Goal: Information Seeking & Learning: Learn about a topic

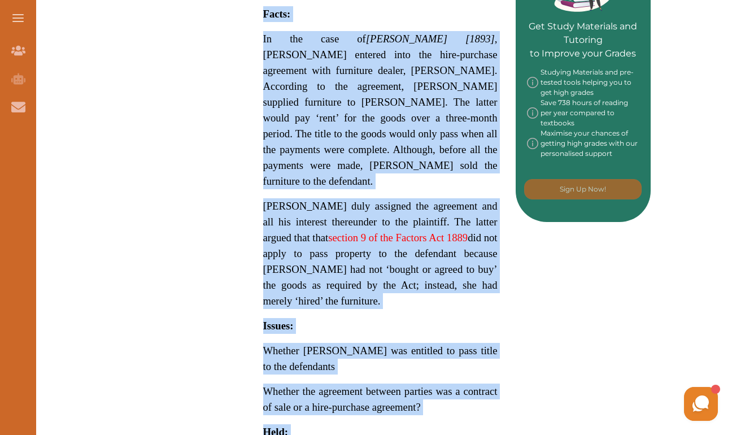
scroll to position [549, 0]
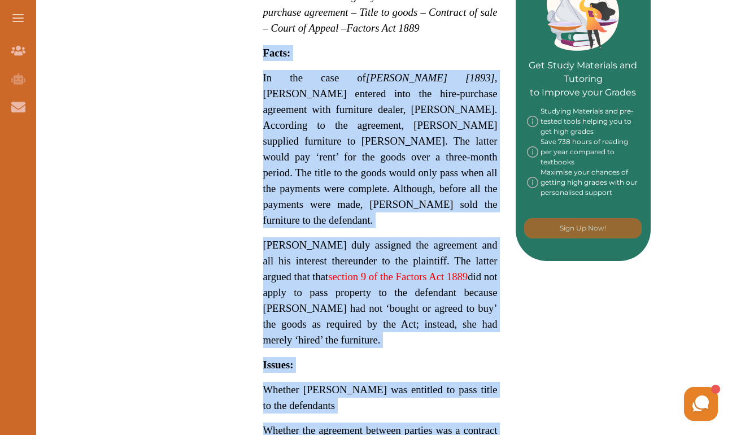
drag, startPoint x: 499, startPoint y: 307, endPoint x: 239, endPoint y: 38, distance: 374.3
click at [239, 38] on div "Want to secure high grades in Commercial And Agency Law ? We’ve created a FREE …" at bounding box center [380, 202] width 541 height 1212
copy p "Lorem: Ip dol sita co Adi e Seddoe [1543] , Tem Incid Utlab etdolor magn ali en…"
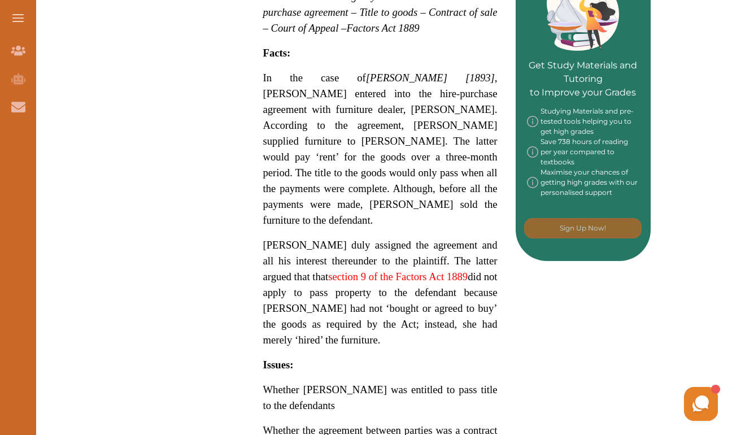
click at [266, 93] on span "In the case of [PERSON_NAME] [1893] , [PERSON_NAME] entered into the hire-purch…" at bounding box center [380, 149] width 234 height 154
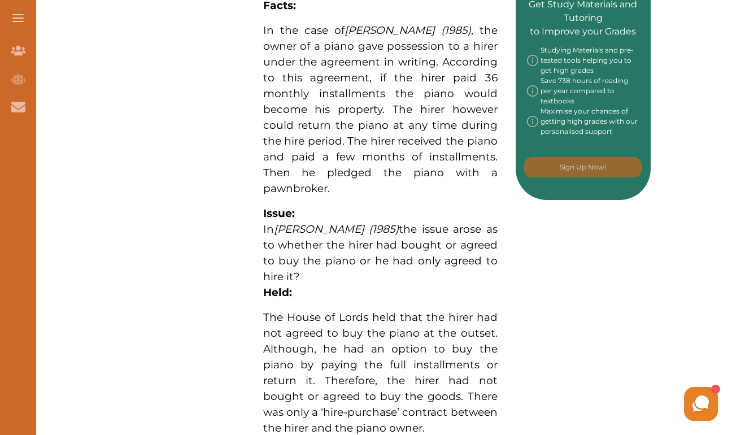
scroll to position [597, 0]
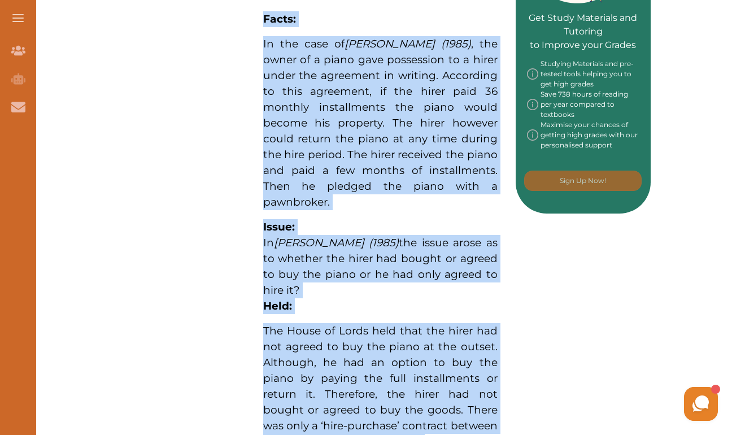
drag, startPoint x: 263, startPoint y: 14, endPoint x: 432, endPoint y: 424, distance: 443.2
click at [432, 424] on p "[PERSON_NAME] (1985) concerns a hire-purchase contract and the owner's right to…" at bounding box center [380, 169] width 234 height 932
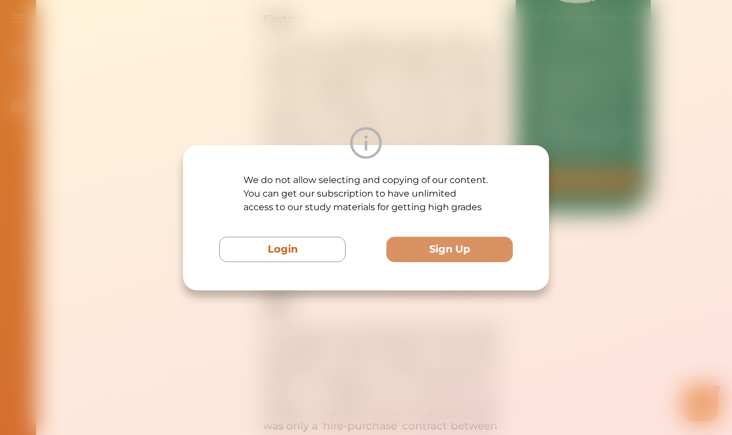
click at [365, 316] on div "We do not allow selecting and copying of our content. You can get our subscript…" at bounding box center [366, 217] width 732 height 435
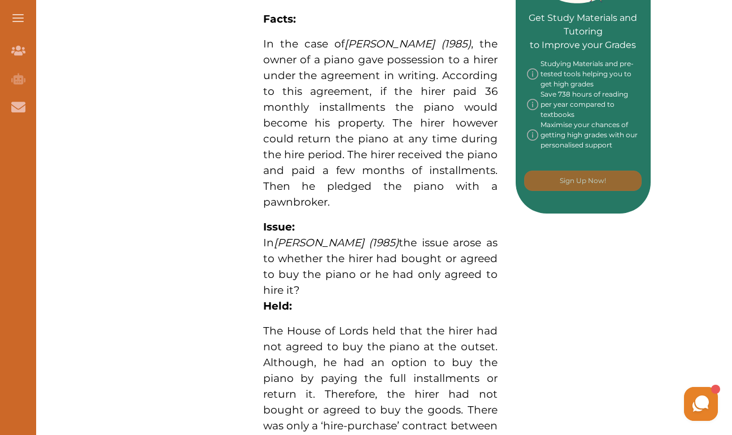
scroll to position [603, 0]
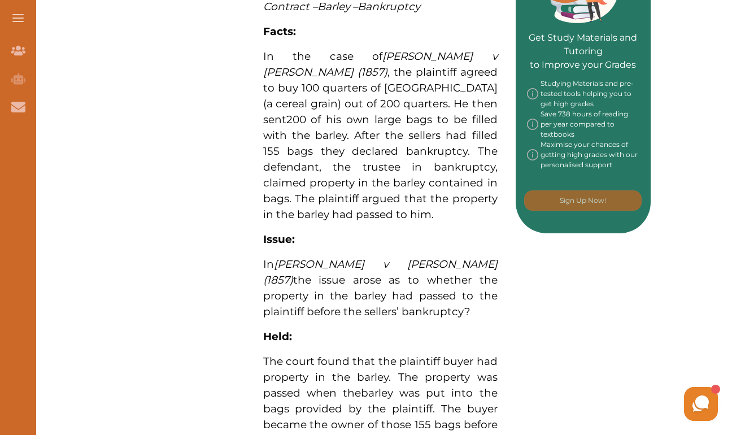
scroll to position [568, 0]
